Goal: Transaction & Acquisition: Book appointment/travel/reservation

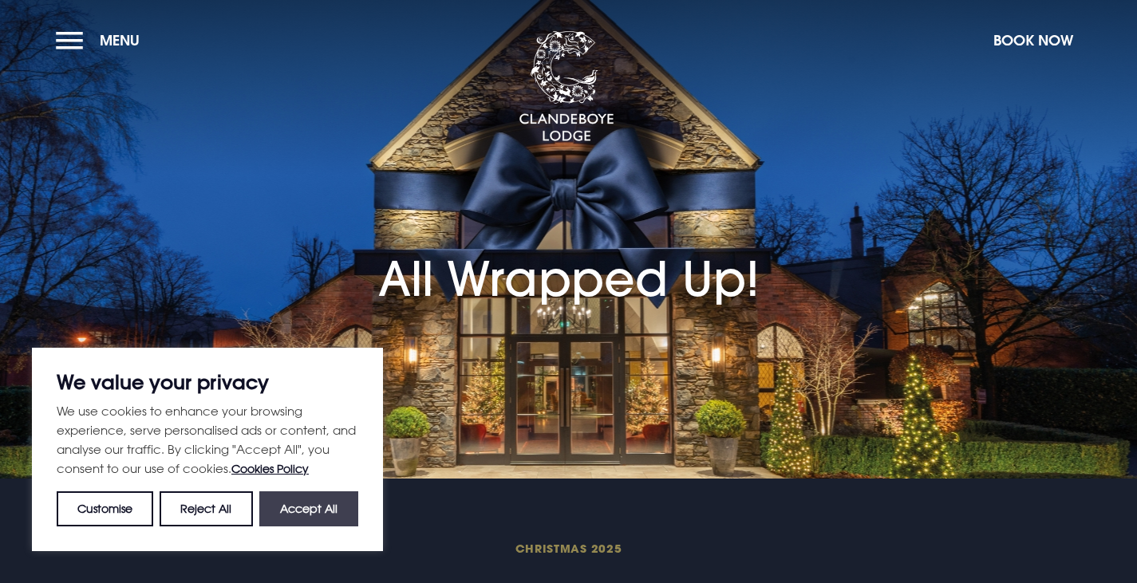
click at [308, 514] on button "Accept All" at bounding box center [308, 509] width 99 height 35
checkbox input "true"
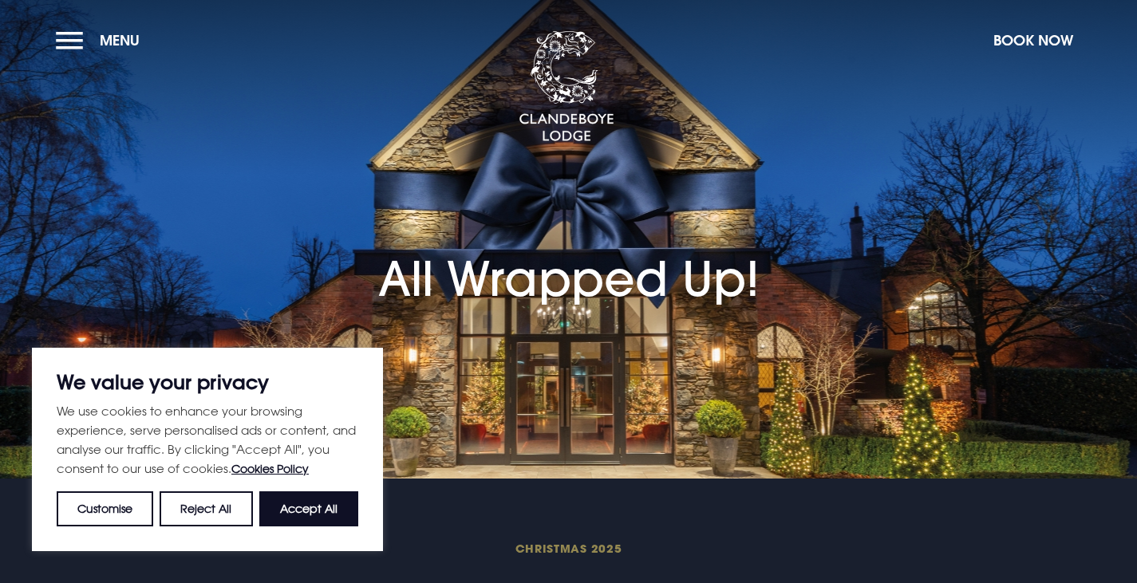
checkbox input "true"
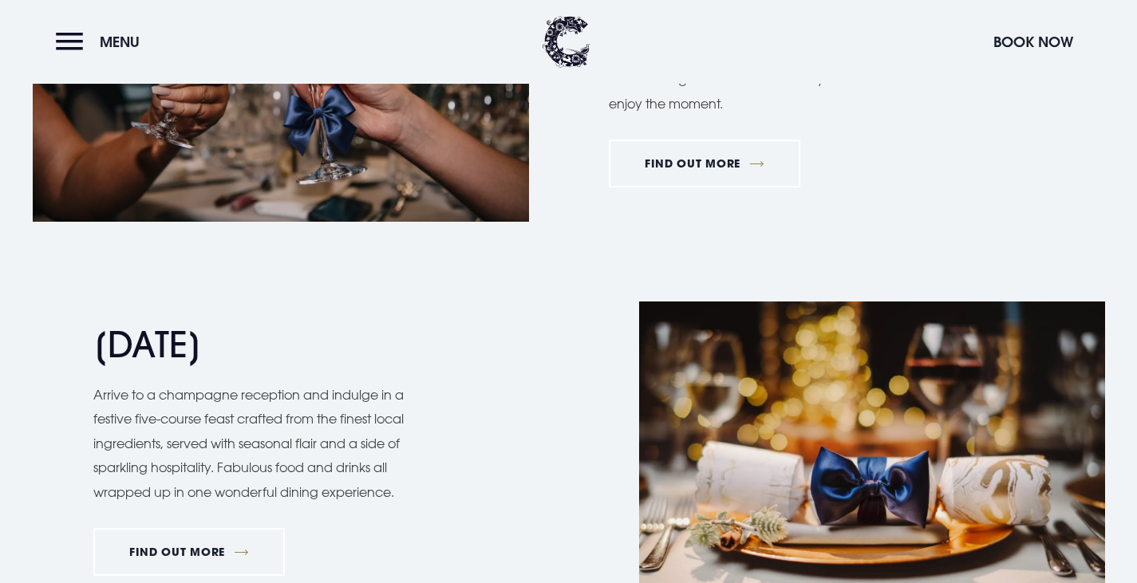
scroll to position [1516, 0]
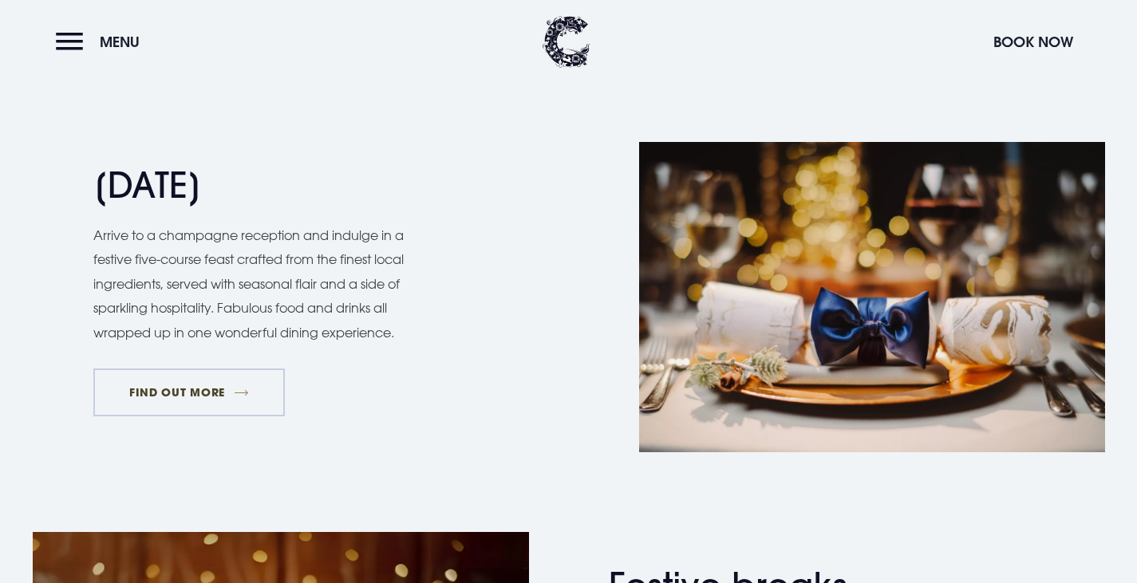
click at [181, 380] on link "FIND OUT MORE" at bounding box center [189, 393] width 192 height 48
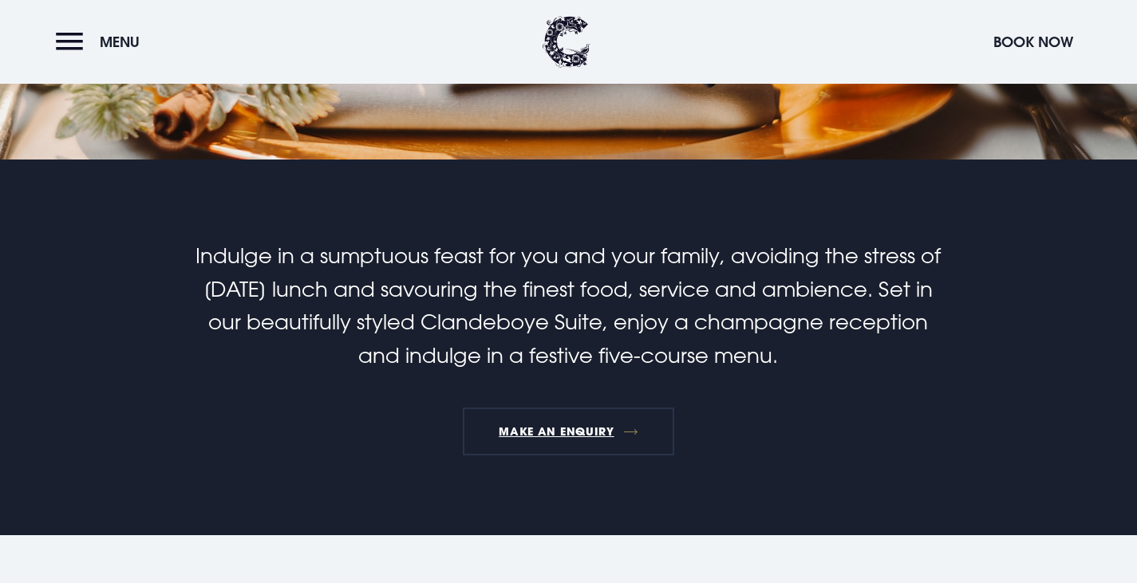
scroll to position [399, 0]
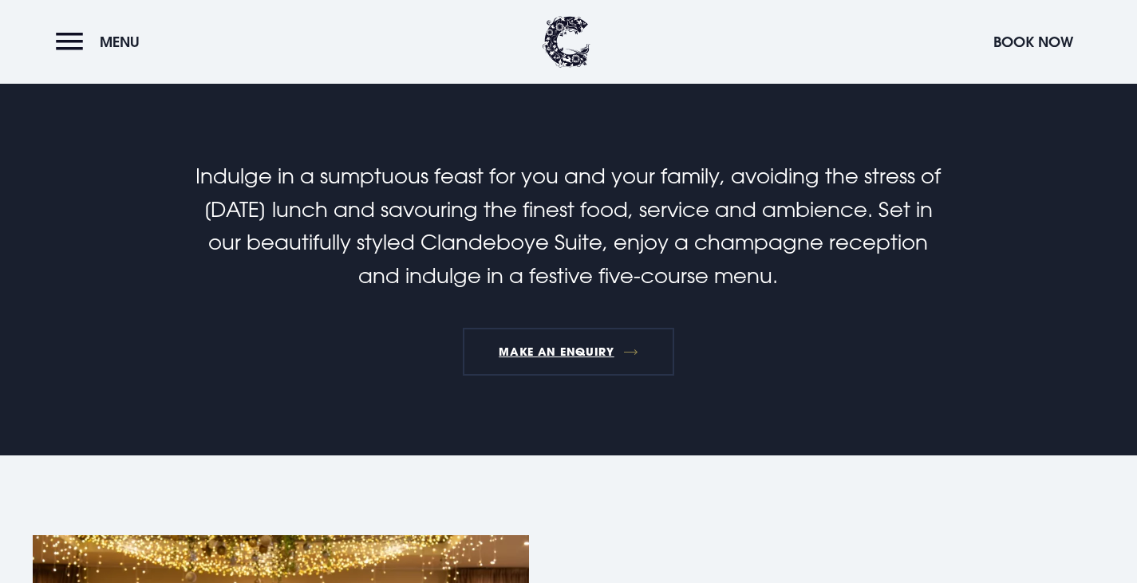
click at [747, 263] on p "Indulge in a sumptuous feast for you and your family, avoiding the stress of Ch…" at bounding box center [568, 226] width 760 height 132
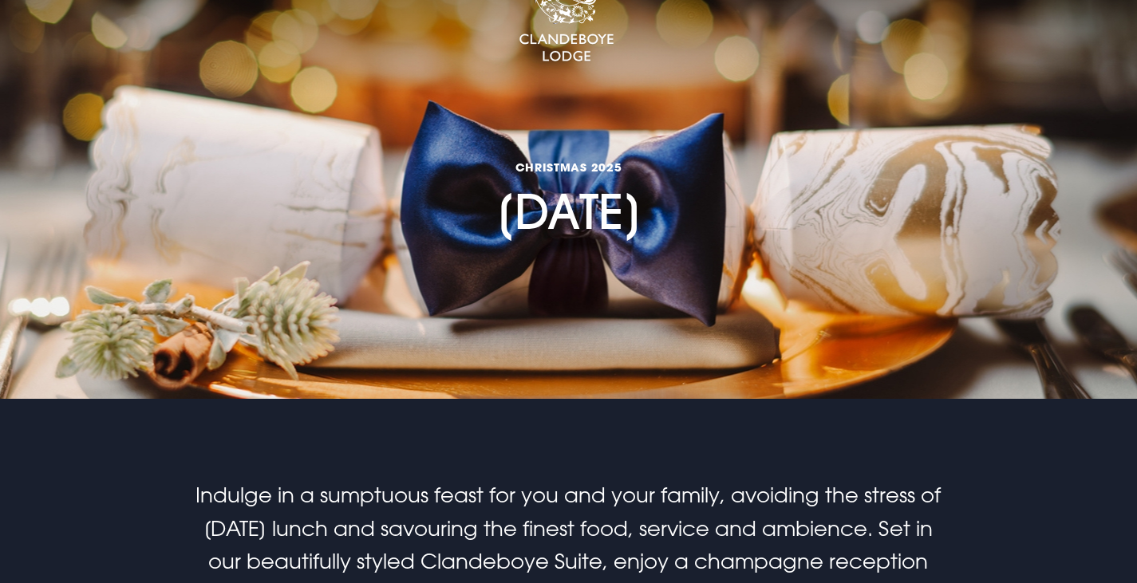
scroll to position [0, 0]
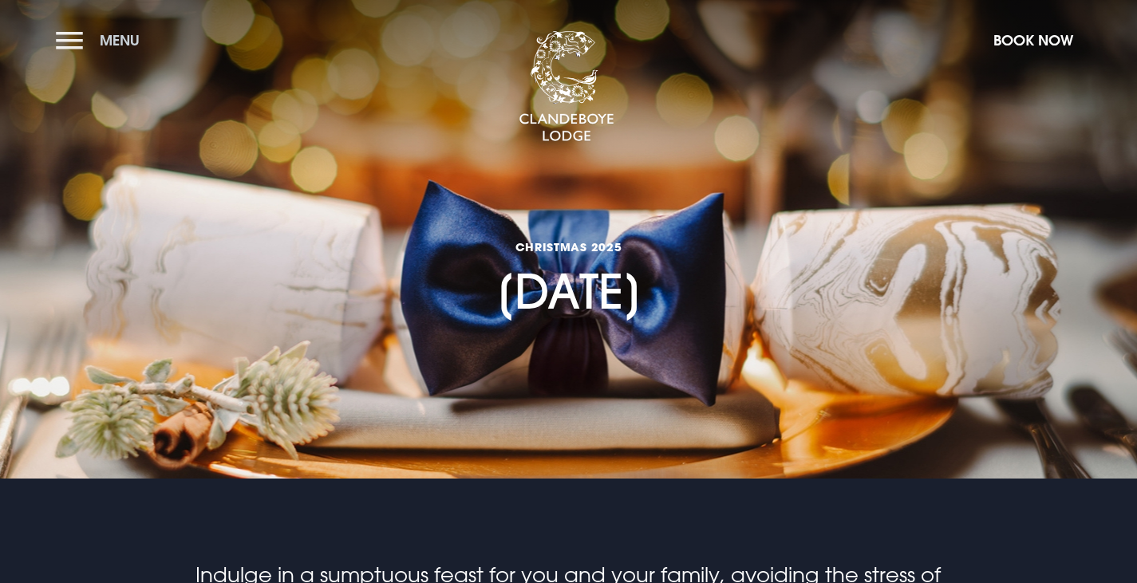
click at [65, 43] on button "Menu" at bounding box center [102, 40] width 92 height 34
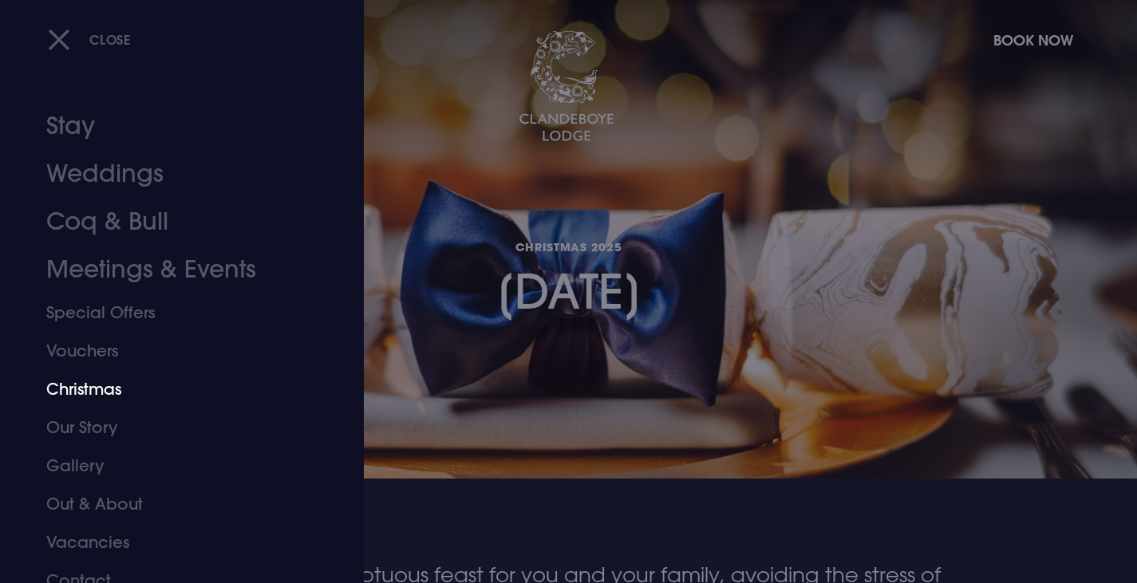
click at [88, 390] on link "Christmas" at bounding box center [172, 389] width 252 height 38
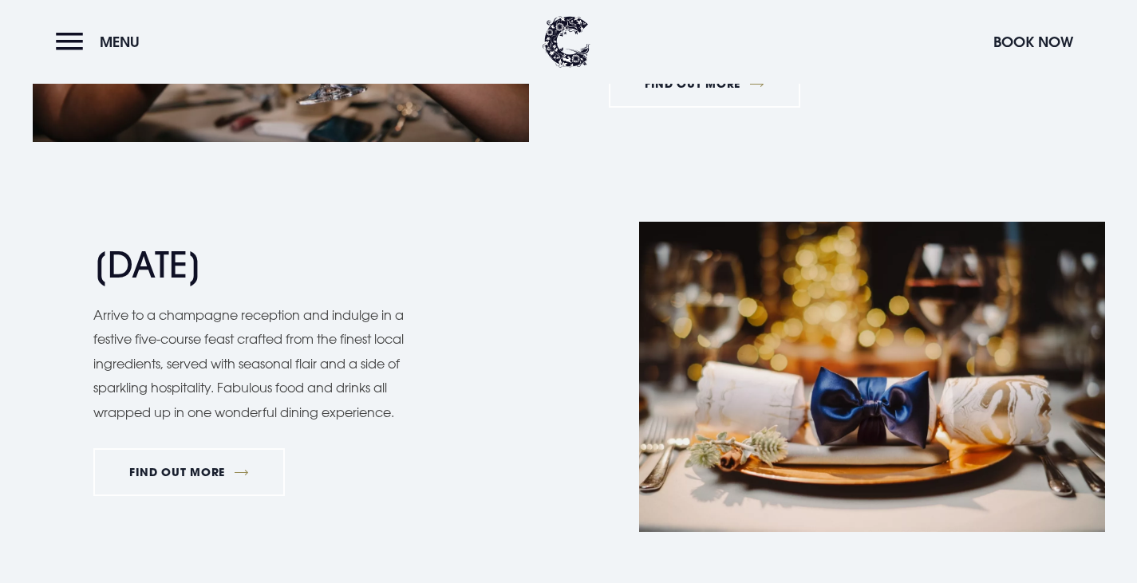
scroll to position [1516, 0]
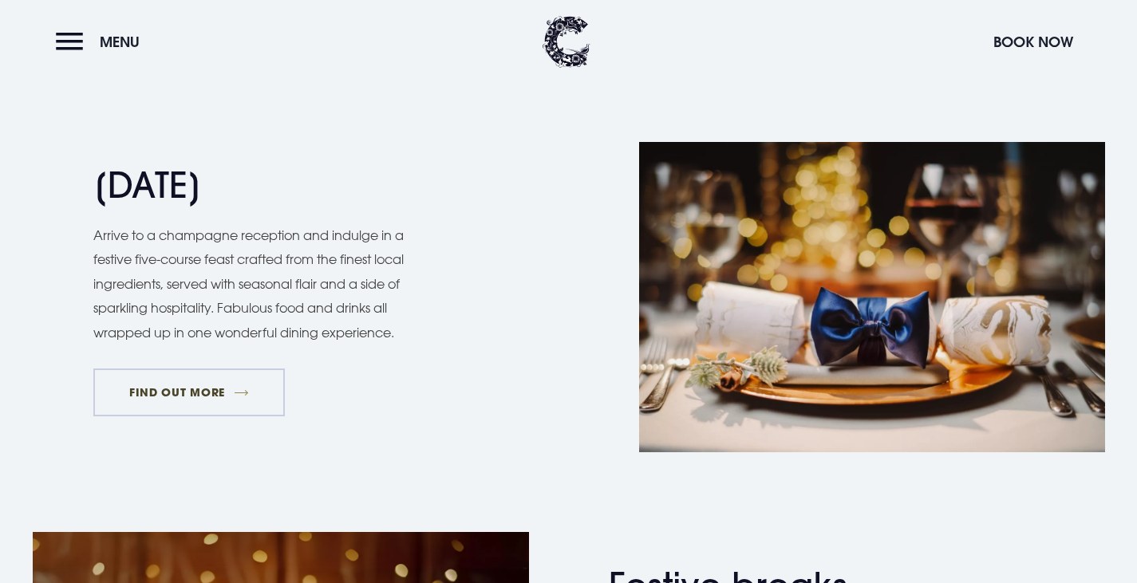
click at [158, 395] on link "FIND OUT MORE" at bounding box center [189, 393] width 192 height 48
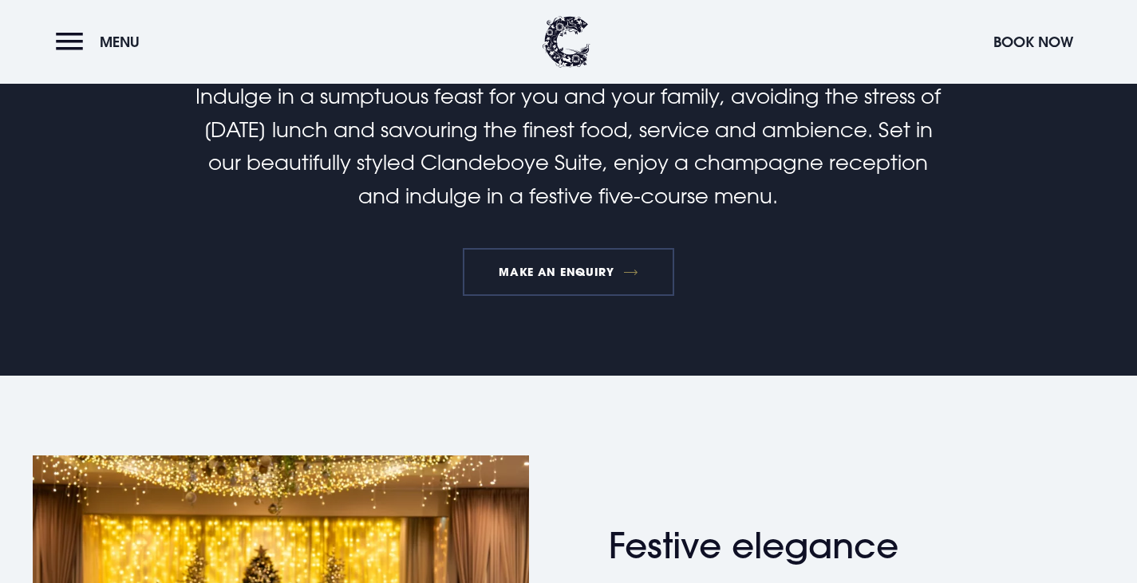
scroll to position [399, 0]
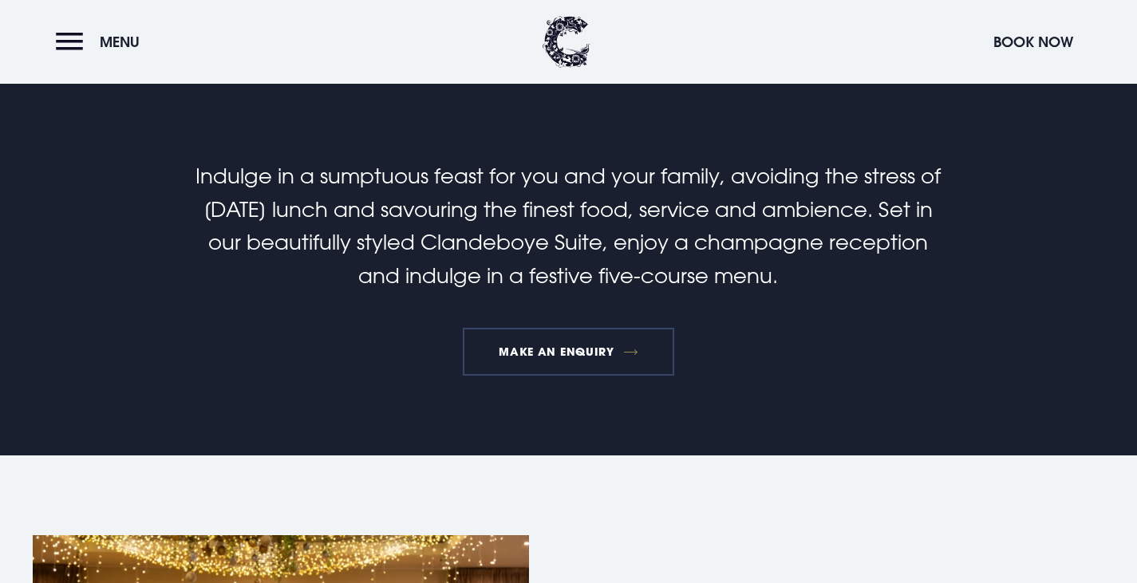
click at [543, 352] on link "MAKE AN ENQUIRY" at bounding box center [568, 352] width 211 height 48
click at [629, 350] on link "MAKE AN ENQUIRY" at bounding box center [568, 352] width 211 height 48
click at [552, 349] on link "MAKE AN ENQUIRY" at bounding box center [568, 352] width 211 height 48
